Goal: Task Accomplishment & Management: Complete application form

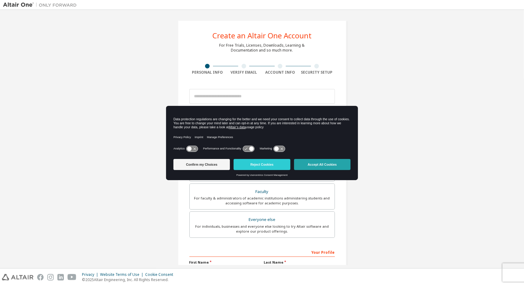
click at [302, 166] on button "Accept All Cookies" at bounding box center [322, 164] width 56 height 11
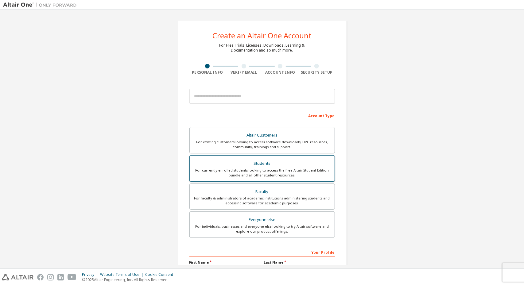
click at [302, 166] on div "Students" at bounding box center [261, 163] width 137 height 9
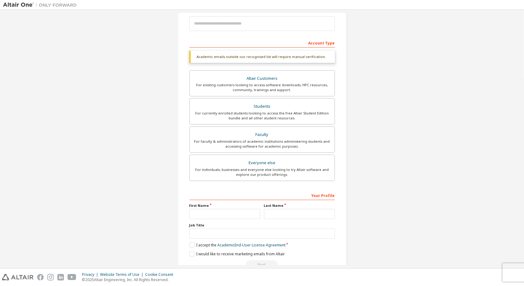
scroll to position [87, 0]
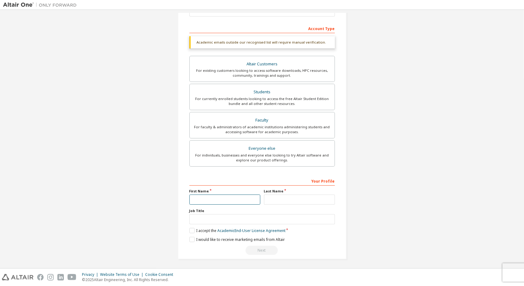
click at [211, 196] on input "text" at bounding box center [224, 200] width 71 height 10
type input "***"
type input "*"
type input "**********"
click at [202, 218] on input "text" at bounding box center [261, 219] width 145 height 10
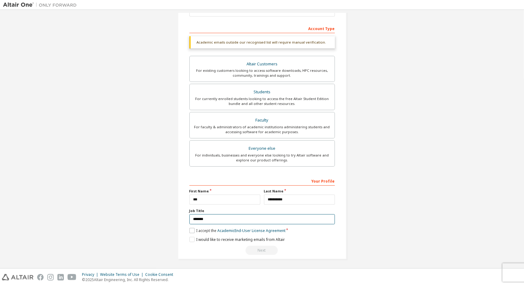
type input "*******"
click at [191, 228] on label "I accept the Academic End-User License Agreement" at bounding box center [237, 230] width 96 height 5
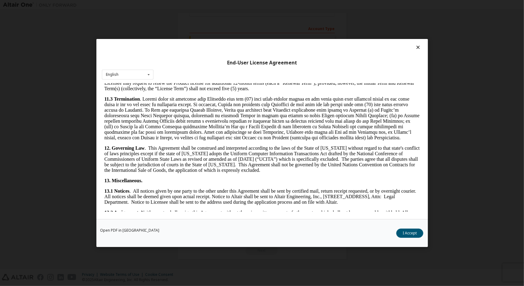
scroll to position [972, 0]
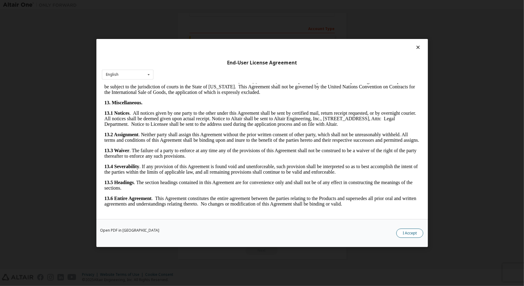
click at [408, 233] on button "I Accept" at bounding box center [409, 233] width 27 height 9
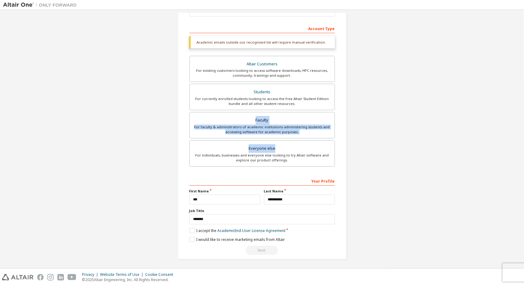
drag, startPoint x: 521, startPoint y: 141, endPoint x: 522, endPoint y: 102, distance: 39.9
click at [522, 102] on div "Create an Altair One Account For Free Trials, Licenses, Downloads, Learning & D…" at bounding box center [262, 139] width 524 height 258
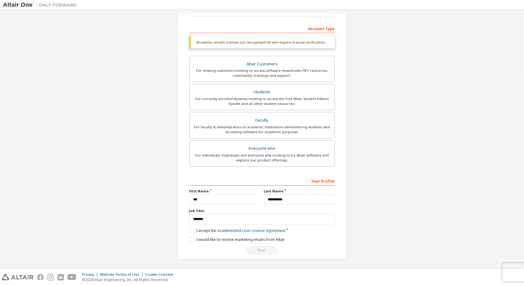
click at [421, 160] on div "Create an Altair One Account For Free Trials, Licenses, Downloads, Learning & D…" at bounding box center [262, 96] width 518 height 341
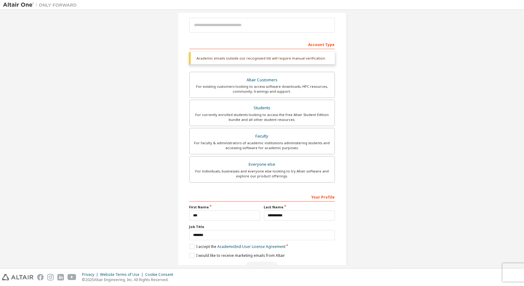
scroll to position [87, 0]
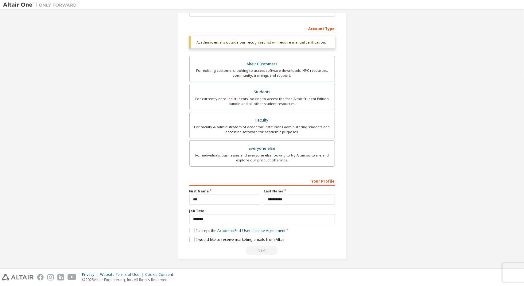
click at [190, 239] on label "I would like to receive marketing emails from Altair" at bounding box center [236, 239] width 95 height 5
click at [291, 97] on div "For currently enrolled students looking to access the free Altair Student Editi…" at bounding box center [261, 101] width 137 height 10
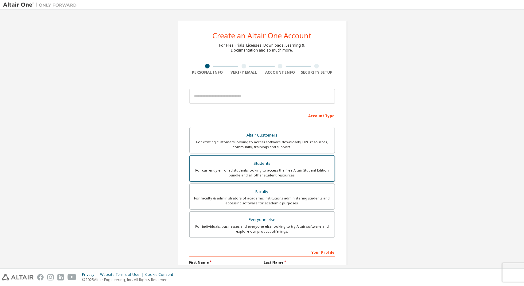
click at [241, 170] on div "For currently enrolled students looking to access the free Altair Student Editi…" at bounding box center [261, 173] width 137 height 10
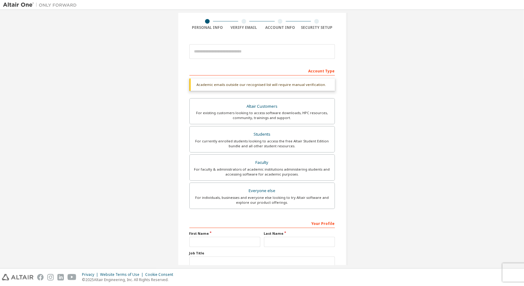
scroll to position [87, 0]
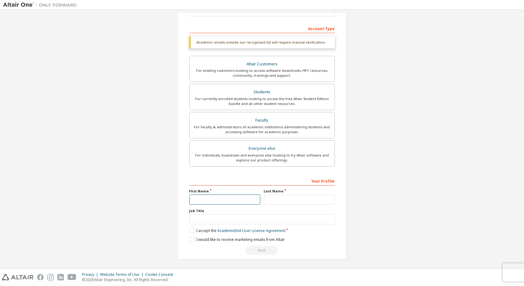
click at [206, 197] on input "text" at bounding box center [224, 200] width 71 height 10
type input "***"
type input "**********"
click at [229, 214] on input "text" at bounding box center [261, 219] width 145 height 10
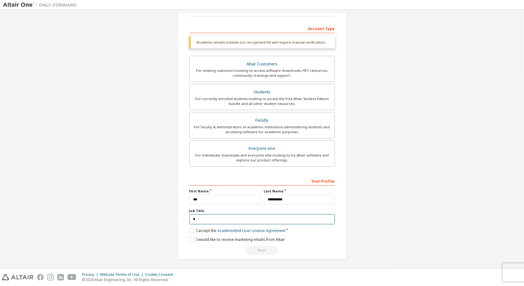
click at [229, 214] on input "*" at bounding box center [261, 219] width 145 height 10
type input "*"
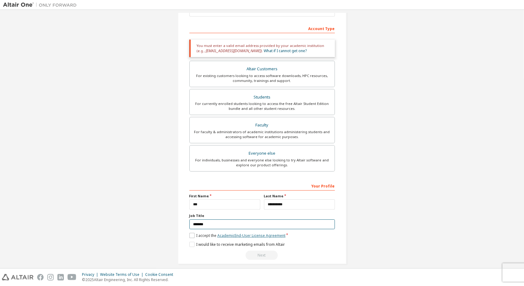
type input "*******"
click at [239, 234] on link "Academic End-User License Agreement" at bounding box center [251, 235] width 68 height 5
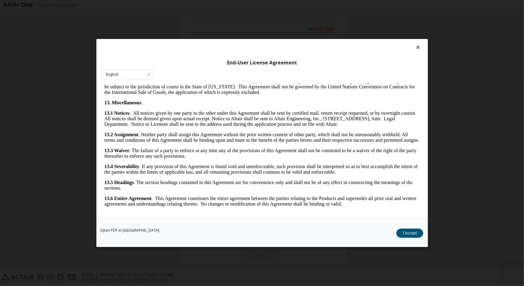
scroll to position [972, 0]
click at [409, 235] on button "I Accept" at bounding box center [409, 233] width 27 height 9
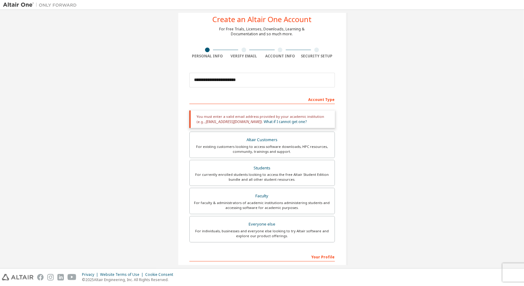
scroll to position [10, 0]
